Goal: Transaction & Acquisition: Subscribe to service/newsletter

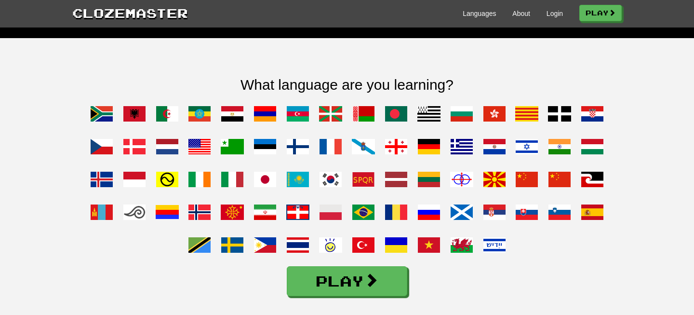
scroll to position [765, 0]
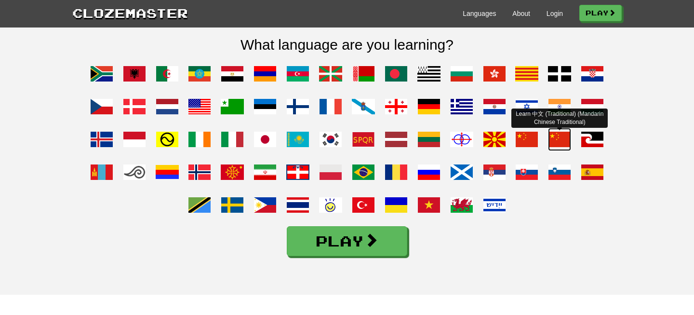
click at [557, 151] on span at bounding box center [559, 139] width 23 height 23
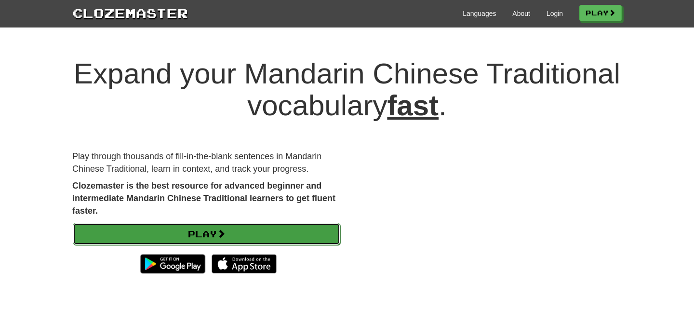
click at [289, 235] on link "Play" at bounding box center [207, 234] width 268 height 22
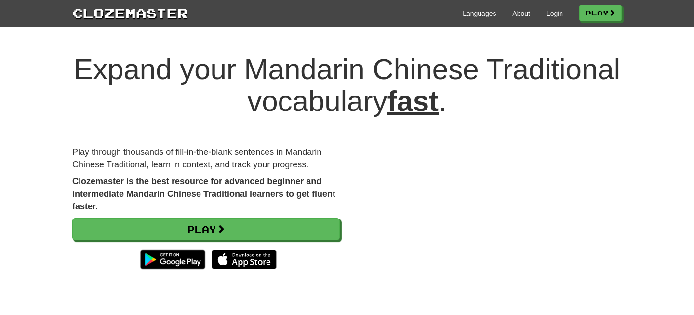
scroll to position [6, 0]
